Goal: Task Accomplishment & Management: Use online tool/utility

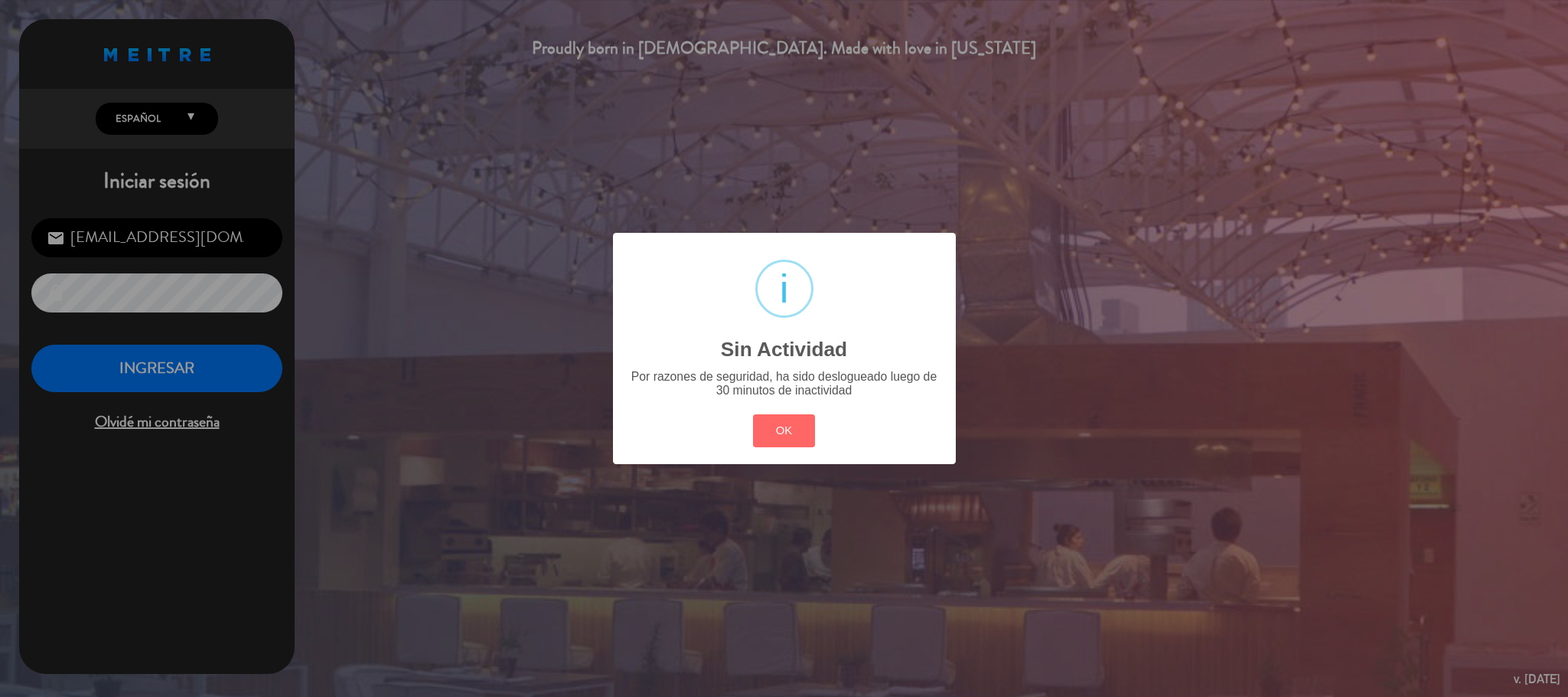
scroll to position [592, 0]
click at [797, 427] on button "OK" at bounding box center [784, 431] width 62 height 33
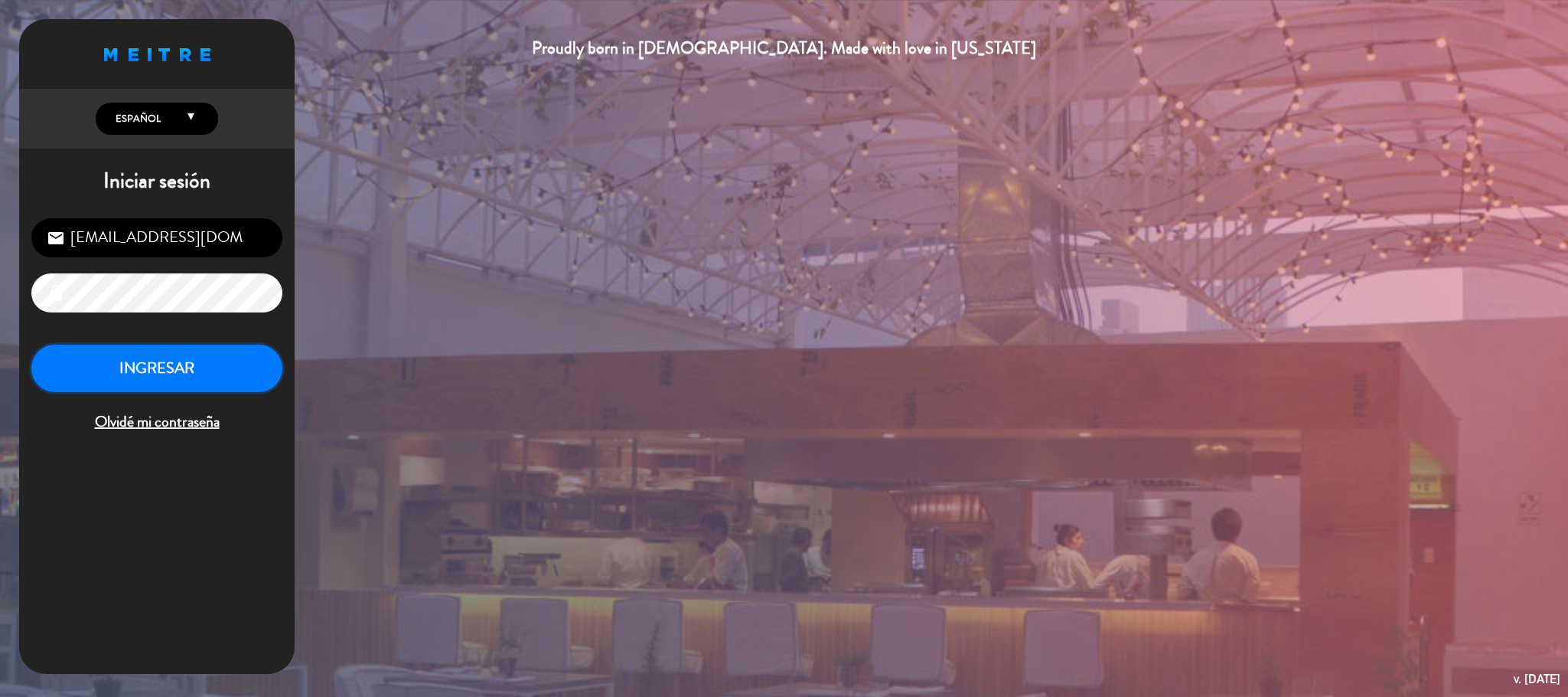
click at [255, 379] on button "INGRESAR" at bounding box center [156, 369] width 251 height 48
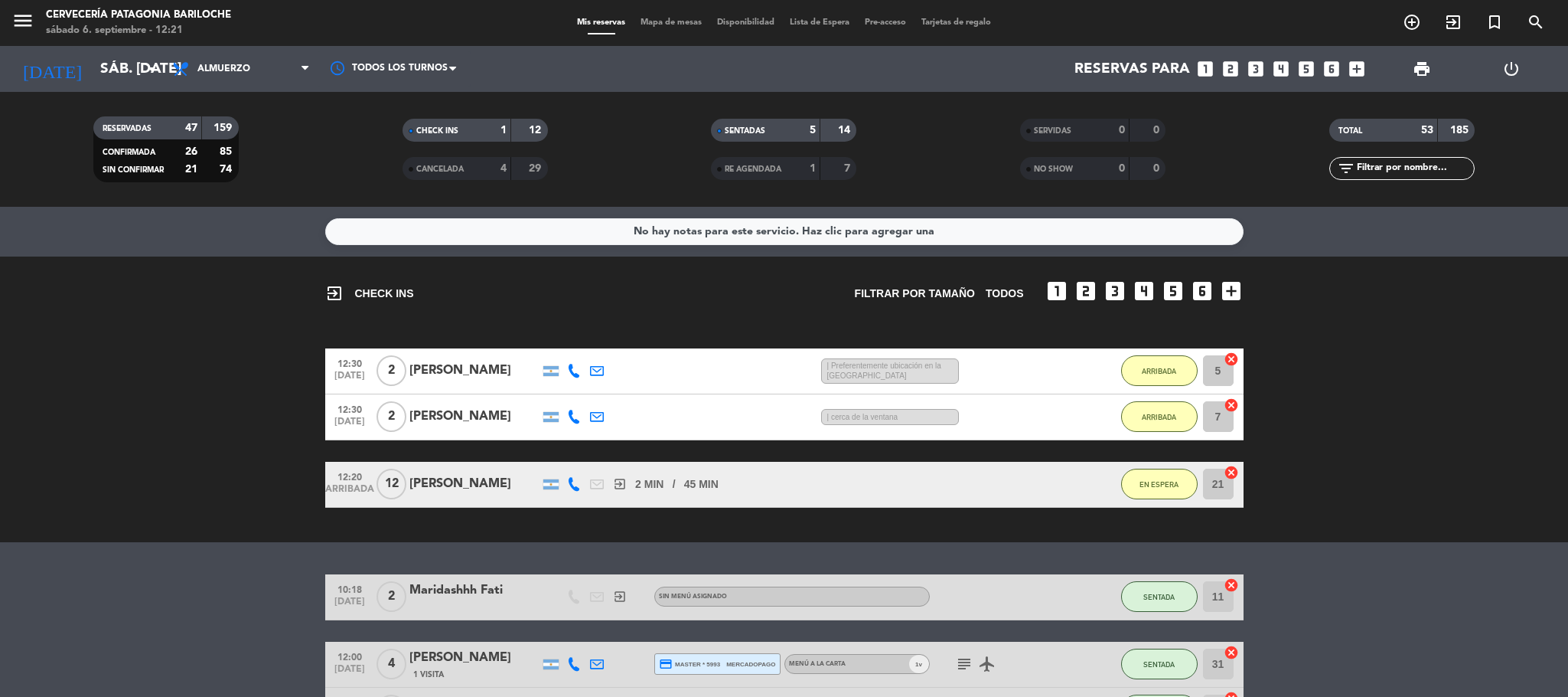
click at [227, 136] on div "159" at bounding box center [221, 128] width 29 height 17
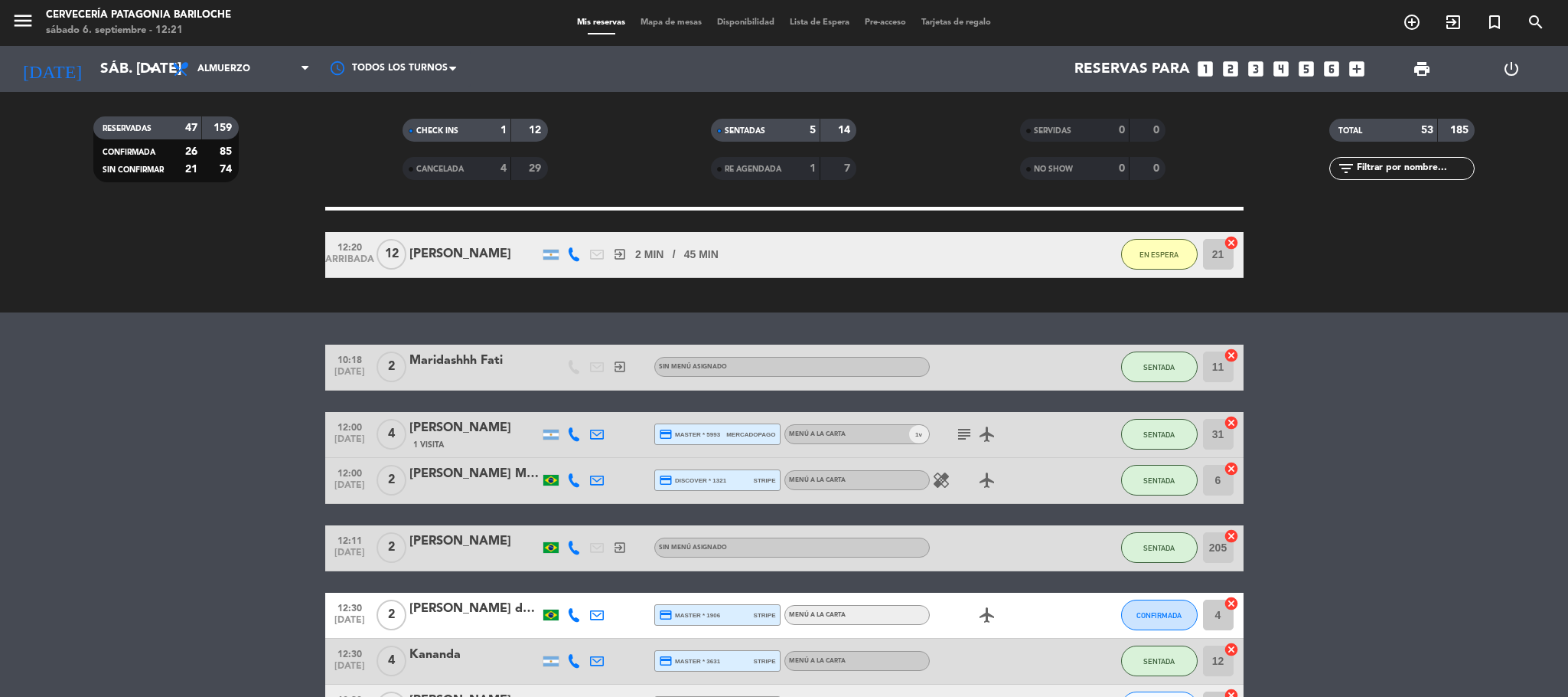
scroll to position [115, 0]
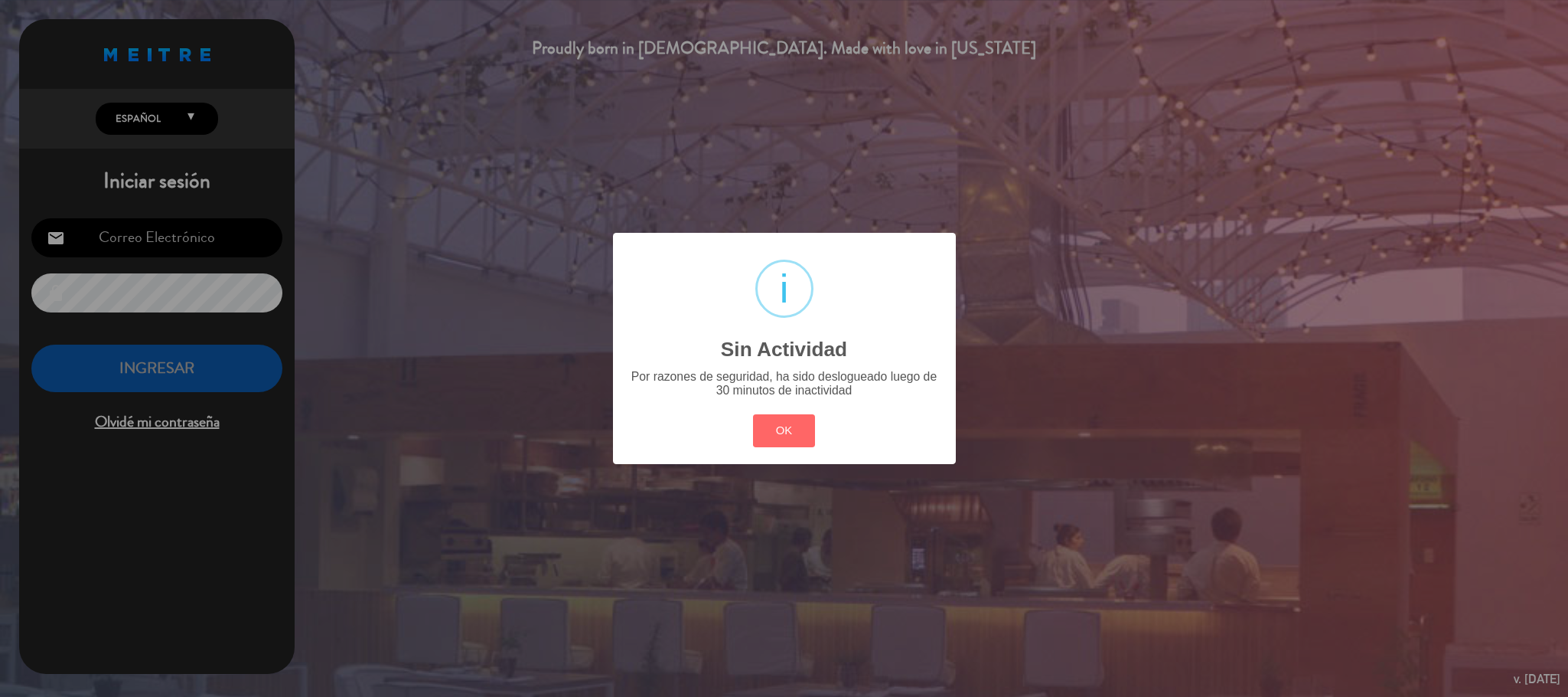
type input "[EMAIL_ADDRESS][DOMAIN_NAME]"
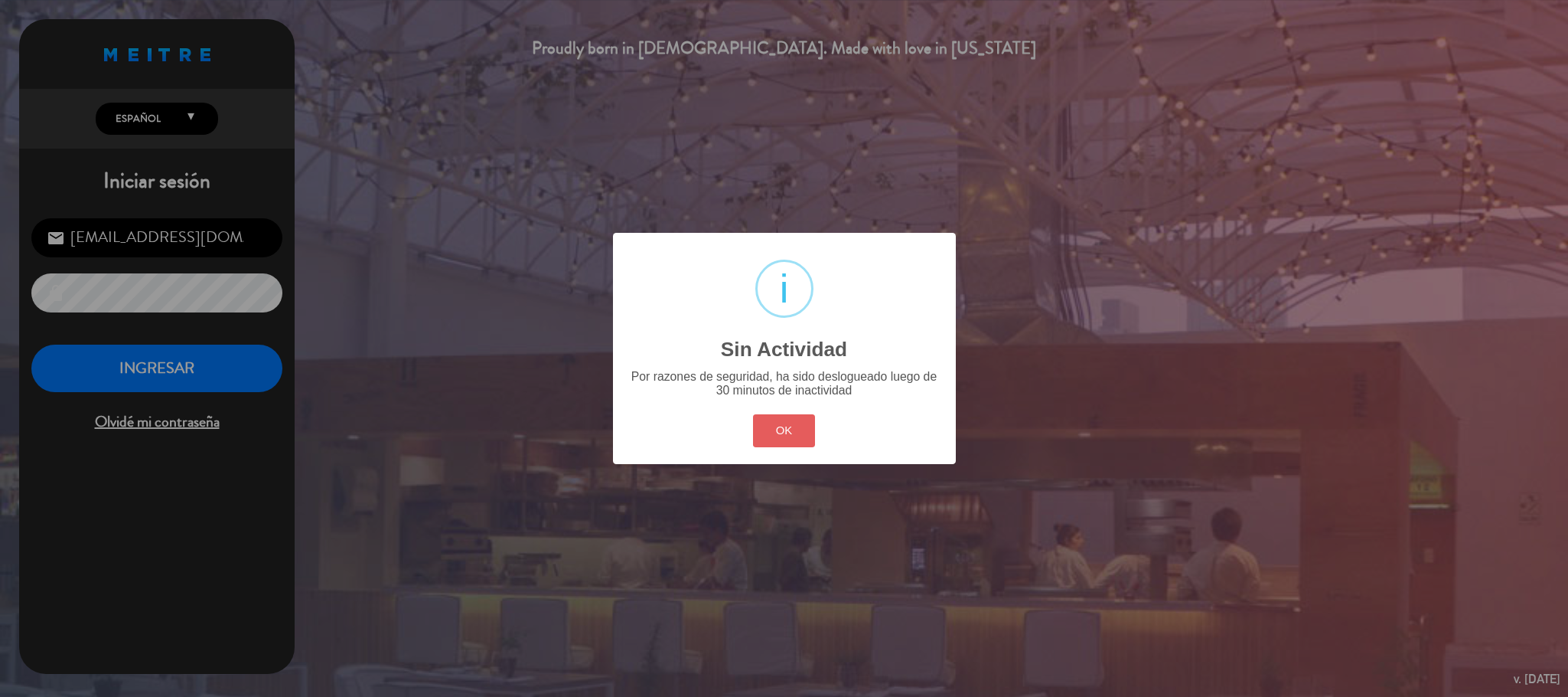
click at [769, 415] on button "OK" at bounding box center [784, 431] width 62 height 33
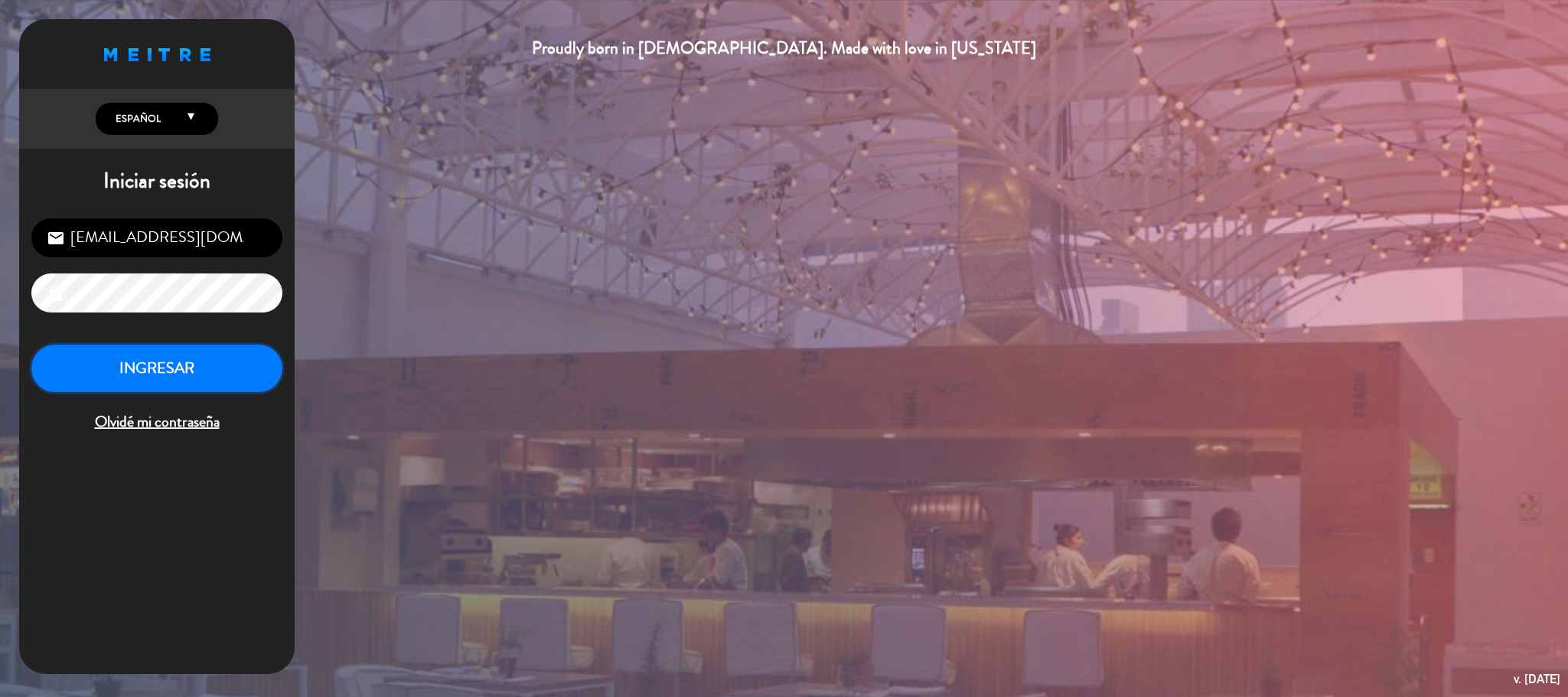
click at [194, 377] on button "INGRESAR" at bounding box center [156, 369] width 251 height 48
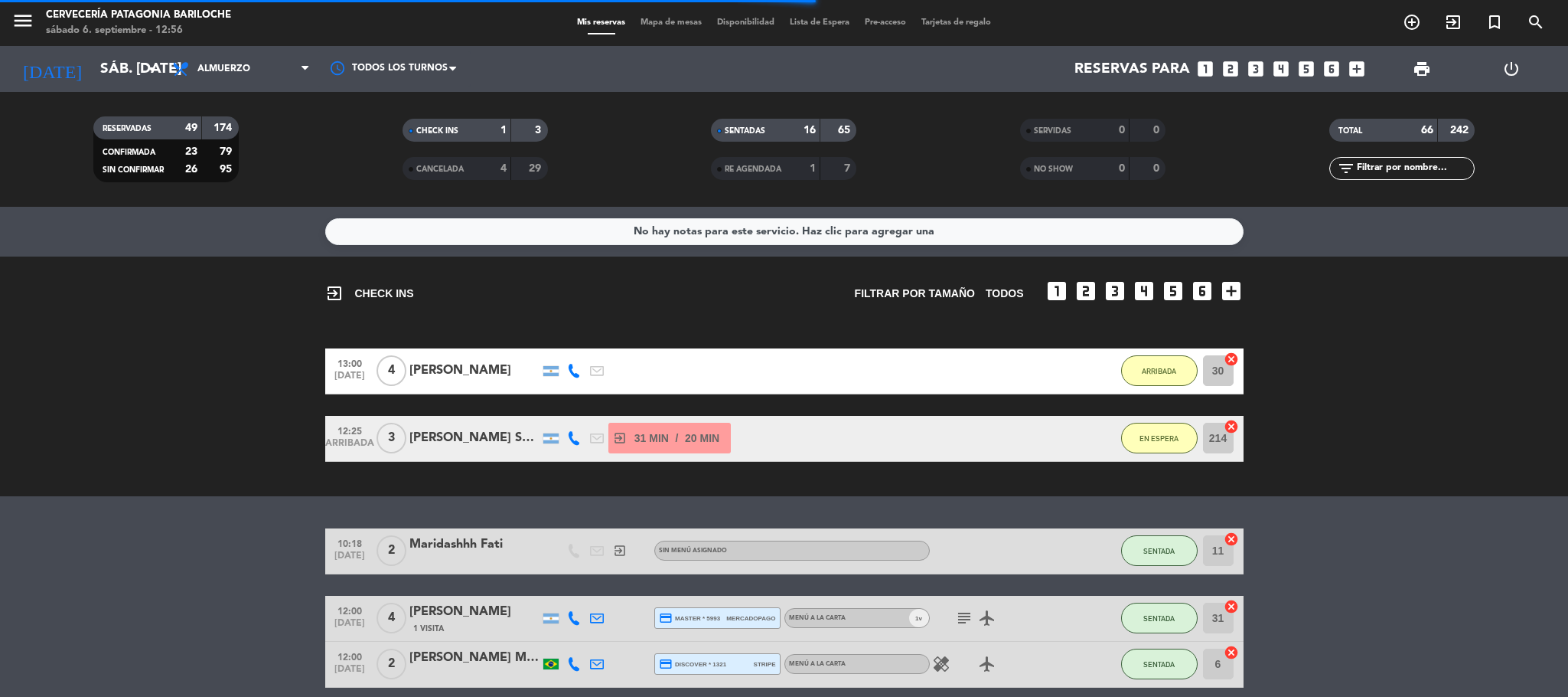
click at [667, 18] on span "Mapa de mesas" at bounding box center [671, 22] width 76 height 9
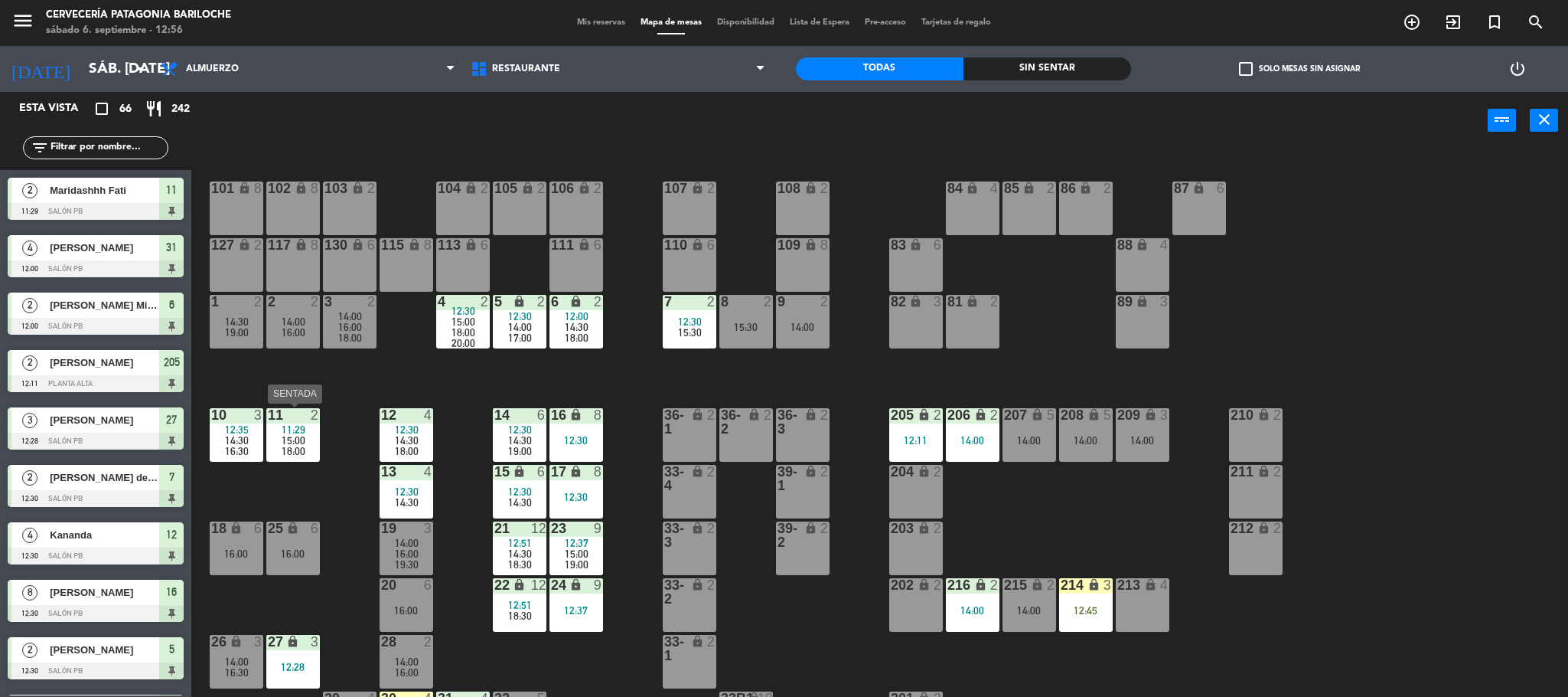
click at [291, 443] on span "15:00" at bounding box center [293, 439] width 24 height 13
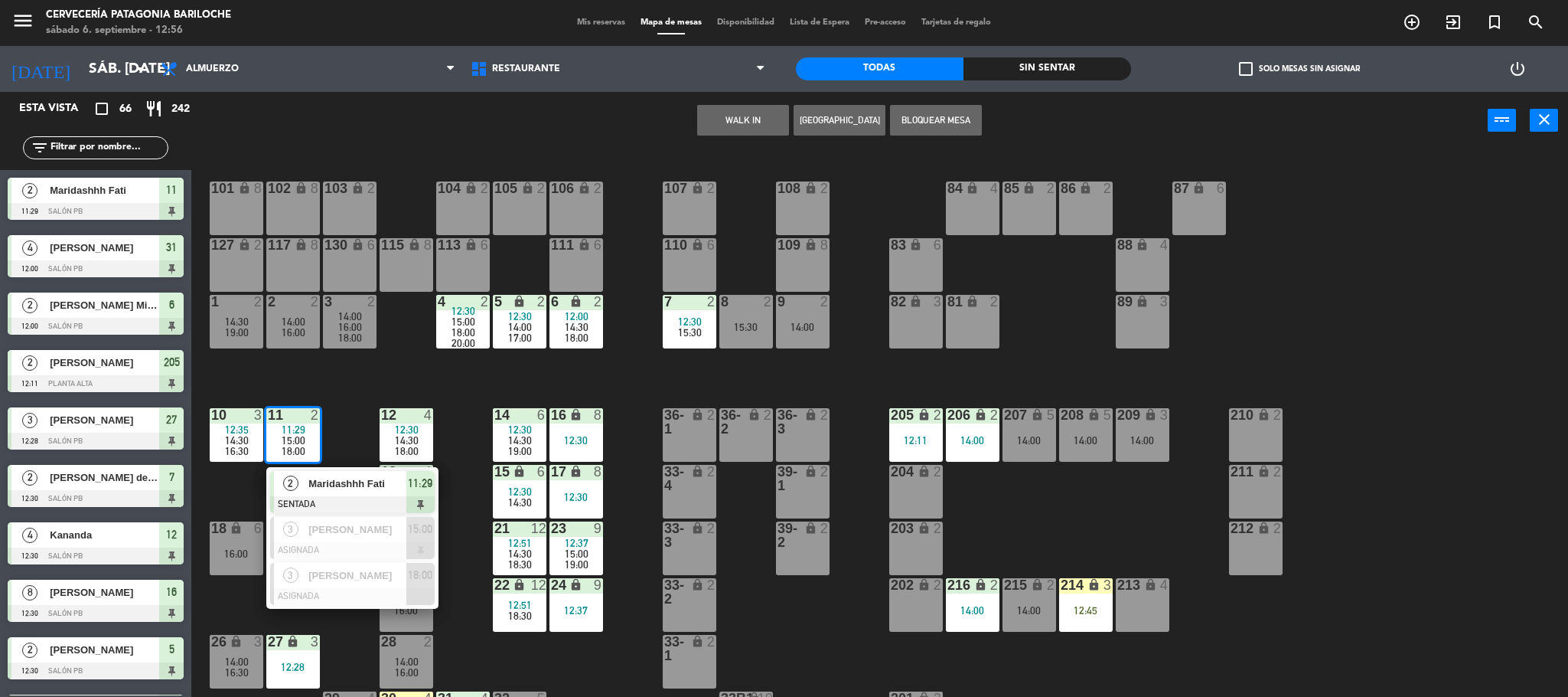
click at [389, 375] on div "101 lock 8 102 lock 8 104 lock 2 105 lock 2 106 lock 2 103 lock 2 107 lock 2 10…" at bounding box center [887, 427] width 1362 height 547
